Goal: Find contact information: Obtain details needed to contact an individual or organization

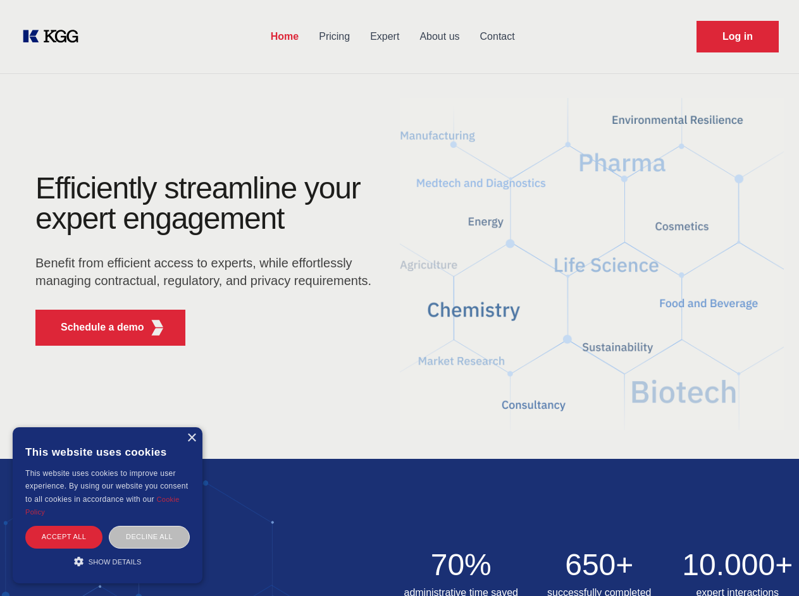
click at [399, 298] on div "Efficiently streamline your expert engagement Benefit from efficient access to …" at bounding box center [207, 264] width 385 height 183
click at [95, 328] on p "Schedule a demo" at bounding box center [102, 327] width 83 height 15
click at [191, 438] on div "× This website uses cookies This website uses cookies to improve user experienc…" at bounding box center [108, 506] width 190 height 156
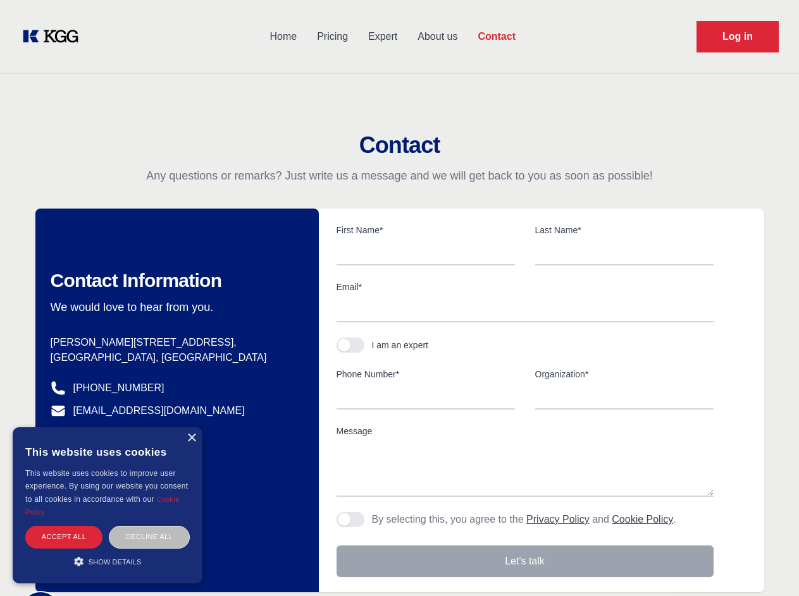
click at [64, 537] on div "Accept all" at bounding box center [63, 537] width 77 height 22
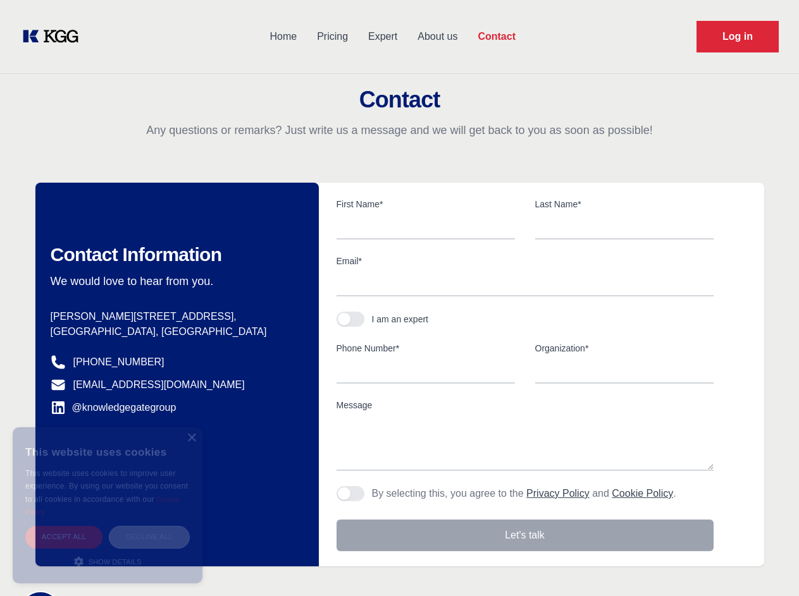
click at [149, 537] on div "Decline all" at bounding box center [149, 537] width 81 height 22
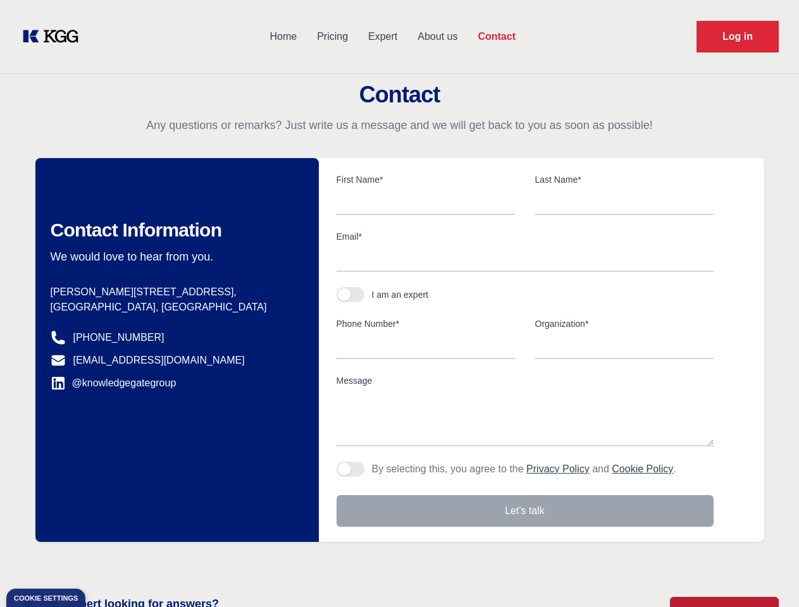
click at [108, 562] on main "Contact Any questions or remarks? Just write us a message and we will get back …" at bounding box center [399, 329] width 799 height 658
